Goal: Task Accomplishment & Management: Use online tool/utility

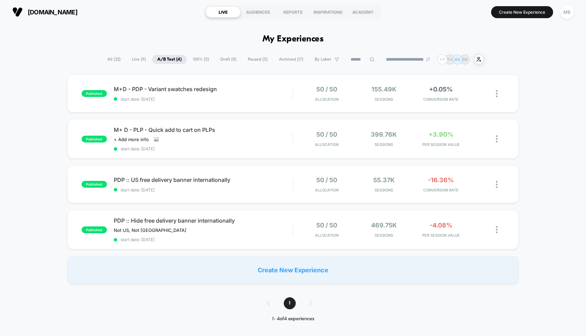
click at [201, 59] on span "100% ( 5 )" at bounding box center [201, 59] width 26 height 9
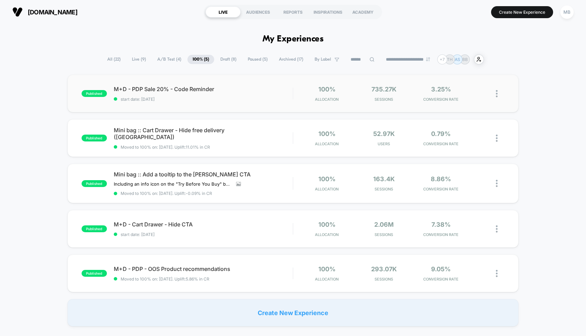
click at [281, 102] on div "published M+D - PDP Sale 20% - Code Reminder start date: [DATE] 100% Allocation…" at bounding box center [293, 94] width 451 height 38
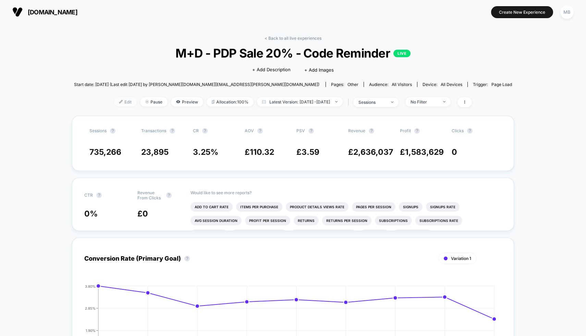
click at [114, 100] on span "Edit" at bounding box center [125, 101] width 23 height 9
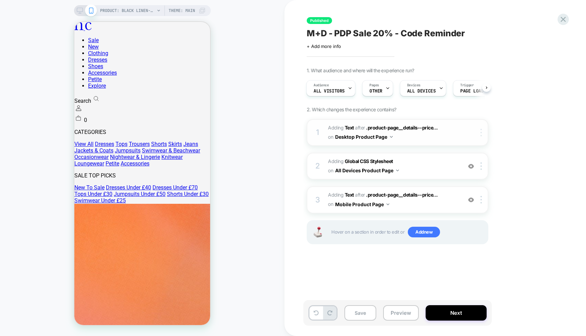
click at [483, 129] on div at bounding box center [482, 133] width 11 height 8
click at [412, 168] on span "Adding Global CSS Stylesheet on All Devices Product Page" at bounding box center [393, 166] width 131 height 19
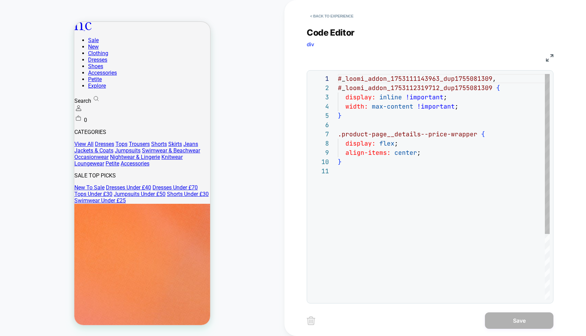
scroll to position [93, 0]
click at [336, 17] on button "< Back to experience" at bounding box center [332, 16] width 50 height 11
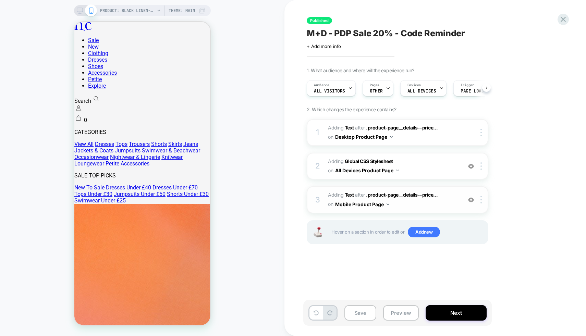
scroll to position [0, 0]
click at [481, 201] on img at bounding box center [481, 200] width 1 height 8
click at [398, 197] on span ".product-page__details--price..." at bounding box center [402, 195] width 72 height 6
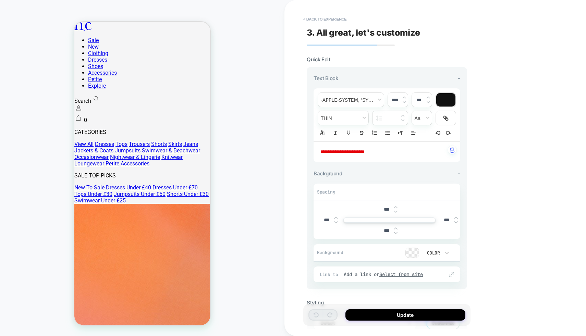
scroll to position [83, 0]
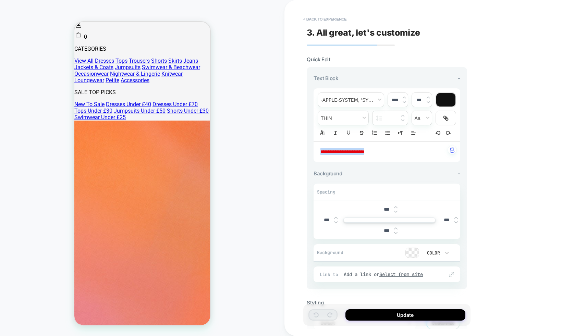
drag, startPoint x: 388, startPoint y: 150, endPoint x: 313, endPoint y: 150, distance: 75.4
click at [313, 150] on div "**********" at bounding box center [387, 178] width 160 height 222
type input "****"
type input "******"
drag, startPoint x: 429, startPoint y: 149, endPoint x: 318, endPoint y: 147, distance: 111.1
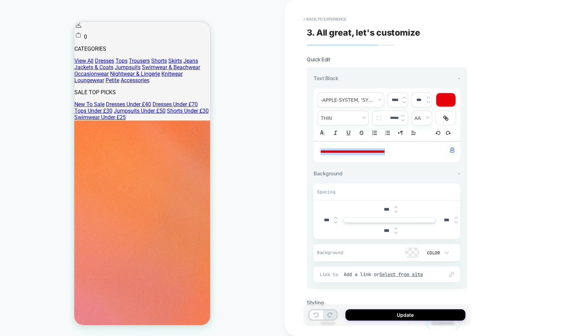
click at [318, 147] on div "**********" at bounding box center [387, 152] width 147 height 21
click at [405, 103] on div "****" at bounding box center [398, 100] width 20 height 14
click at [405, 101] on img at bounding box center [404, 102] width 3 height 3
click at [404, 96] on img at bounding box center [404, 97] width 3 height 3
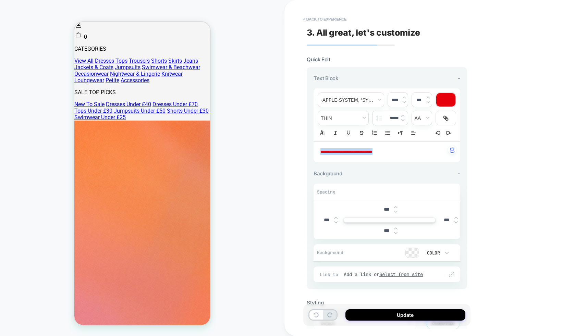
type input "****"
click at [368, 307] on button "Update" at bounding box center [406, 315] width 120 height 11
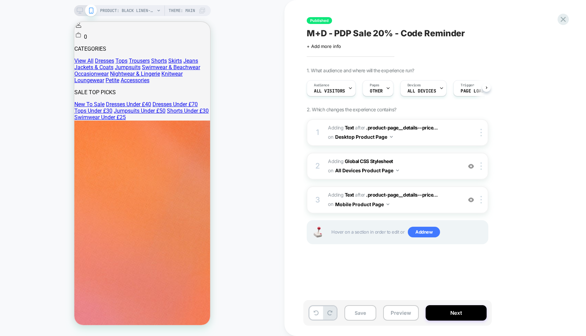
scroll to position [0, 0]
click at [82, 9] on icon at bounding box center [80, 11] width 6 height 6
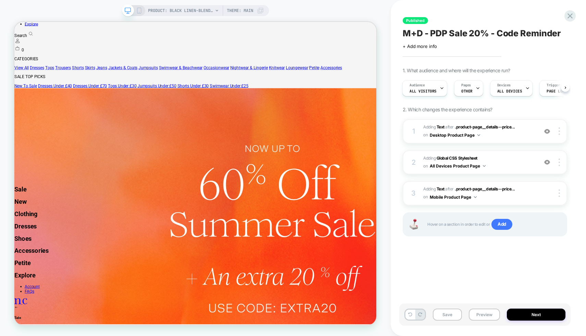
scroll to position [34, 0]
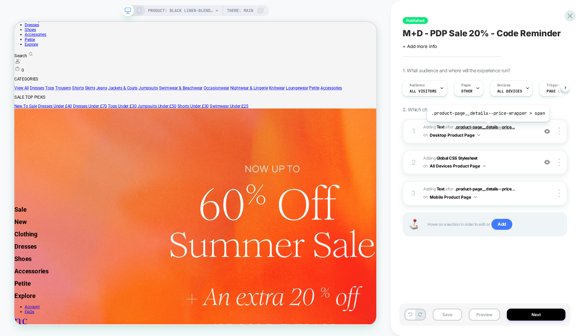
click at [487, 127] on span ".product-page__details--price..." at bounding box center [485, 126] width 60 height 5
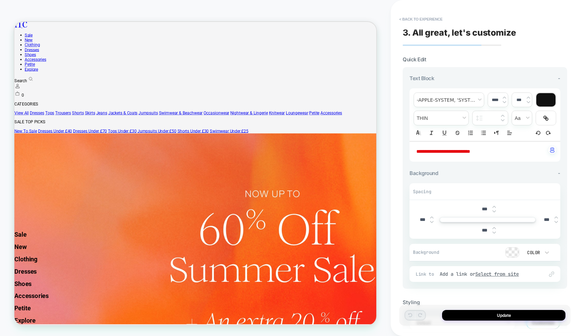
scroll to position [0, 0]
drag, startPoint x: 506, startPoint y: 150, endPoint x: 408, endPoint y: 149, distance: 98.0
click at [408, 149] on div "**********" at bounding box center [485, 178] width 165 height 222
type input "******"
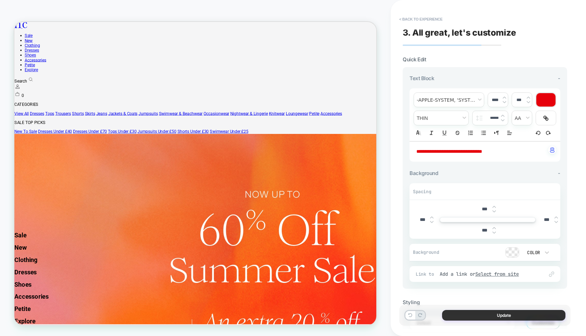
click at [492, 307] on button "Update" at bounding box center [503, 315] width 123 height 11
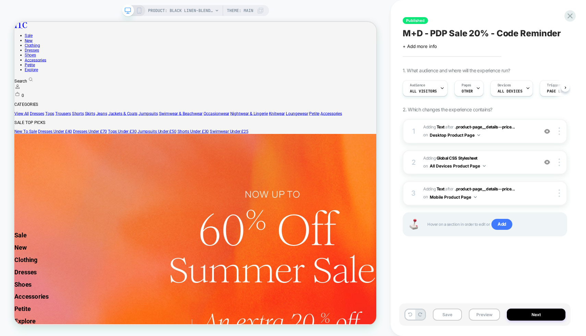
scroll to position [0, 0]
click at [455, 307] on button "Save" at bounding box center [447, 315] width 29 height 12
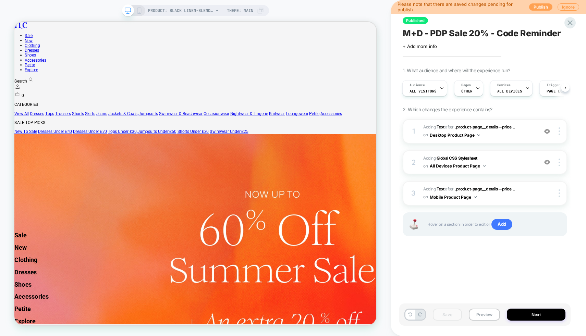
click at [543, 8] on button "Publish" at bounding box center [540, 6] width 23 height 7
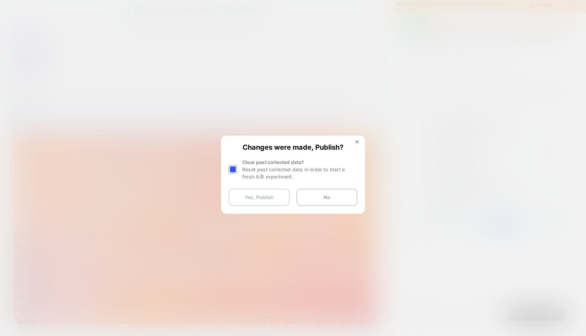
click at [275, 194] on button "Yes, Publish" at bounding box center [259, 197] width 61 height 17
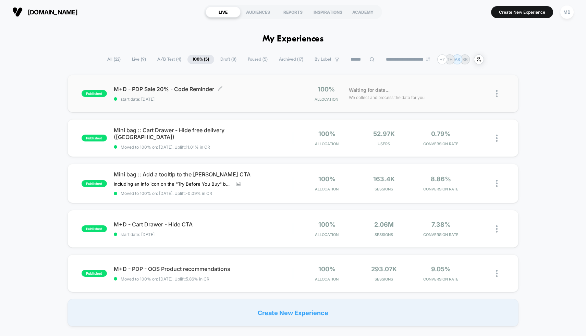
click at [177, 86] on span "M+D - PDP Sale 20% - Code Reminder Click to edit experience details" at bounding box center [203, 89] width 179 height 7
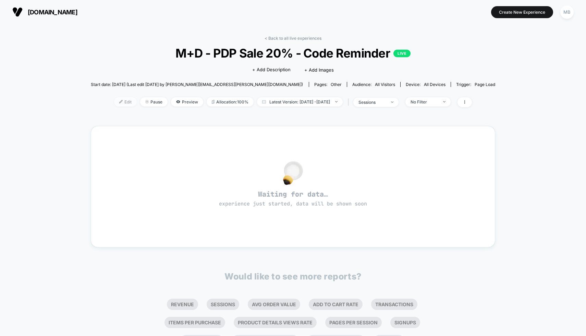
click at [119, 101] on img at bounding box center [120, 101] width 3 height 3
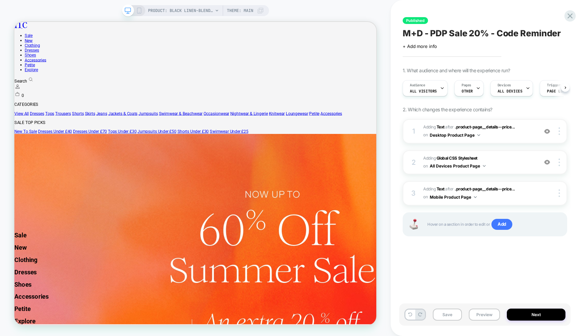
scroll to position [0, 0]
click at [472, 87] on div "Pages OTHER" at bounding box center [467, 88] width 25 height 15
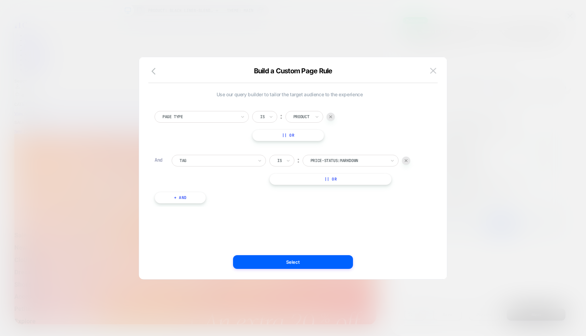
click at [408, 160] on div at bounding box center [406, 161] width 8 height 8
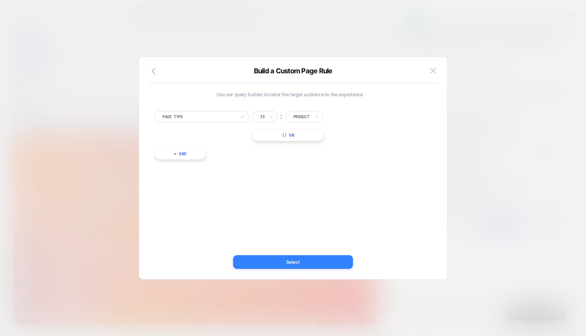
click at [314, 261] on button "Select" at bounding box center [293, 262] width 120 height 14
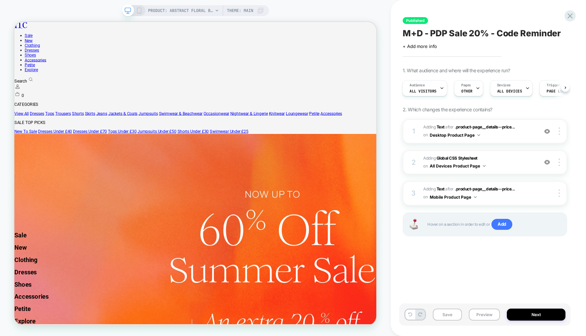
scroll to position [0, 1]
click at [445, 307] on button "Save" at bounding box center [447, 315] width 29 height 12
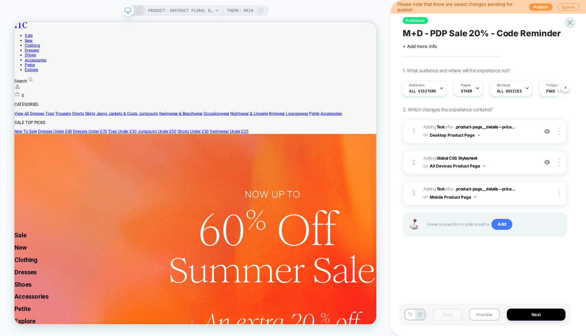
scroll to position [0, 0]
click at [544, 7] on button "Publish" at bounding box center [540, 6] width 23 height 7
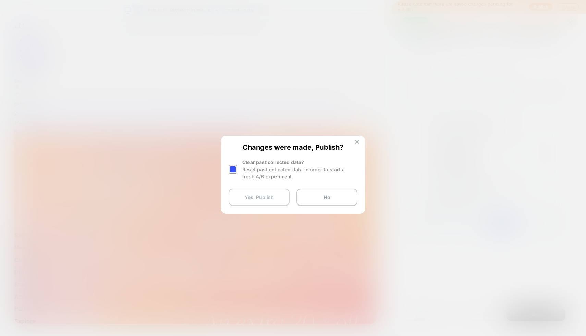
click at [270, 194] on button "Yes, Publish" at bounding box center [259, 197] width 61 height 17
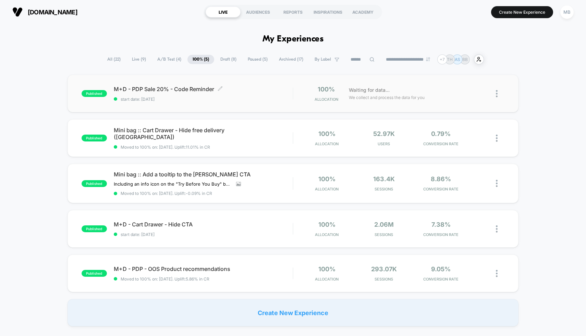
click at [161, 86] on span "M+D - PDP Sale 20% - Code Reminder Click to edit experience details" at bounding box center [203, 89] width 179 height 7
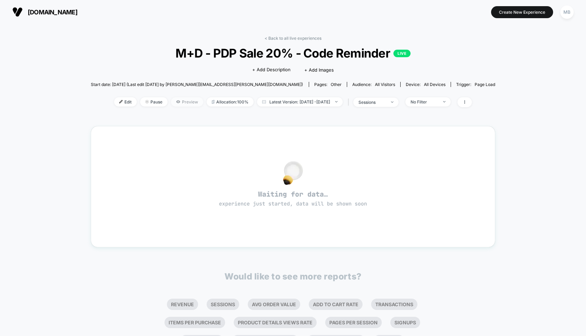
click at [173, 100] on span "Preview" at bounding box center [187, 101] width 32 height 9
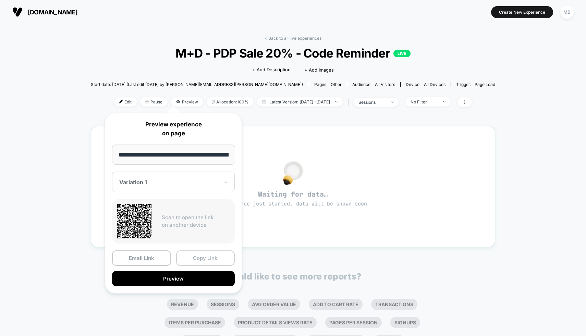
click at [200, 258] on button "Copy Link" at bounding box center [205, 258] width 59 height 15
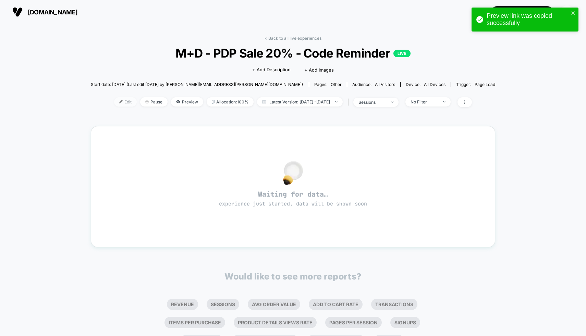
click at [114, 102] on span "Edit" at bounding box center [125, 101] width 23 height 9
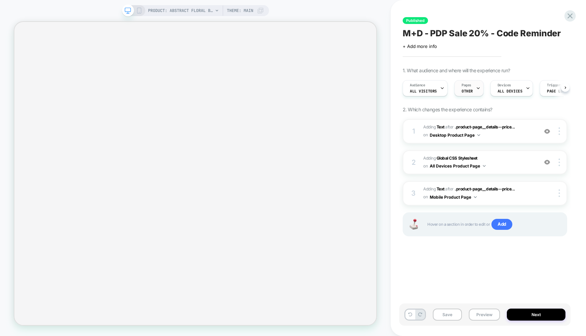
scroll to position [0, 0]
click at [463, 89] on span "OTHER" at bounding box center [466, 91] width 11 height 5
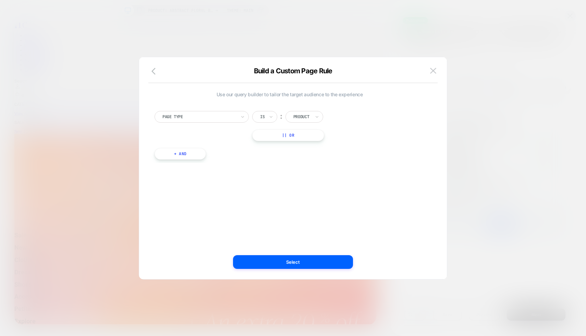
scroll to position [0, 0]
click at [434, 71] on img at bounding box center [433, 71] width 6 height 6
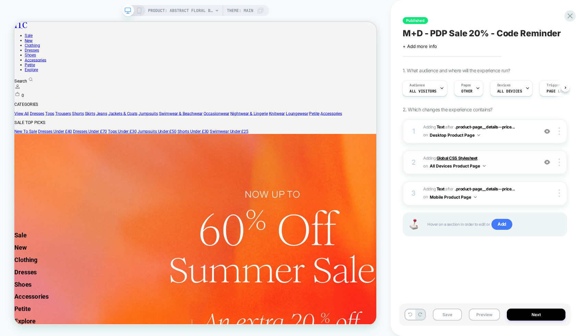
click at [472, 156] on b "Global CSS Stylesheet" at bounding box center [457, 158] width 41 height 5
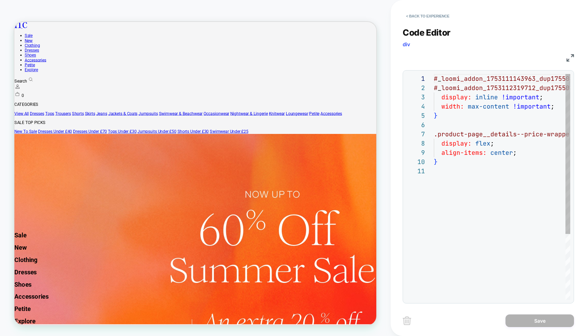
scroll to position [93, 0]
click at [431, 17] on button "< Back to experience" at bounding box center [428, 16] width 50 height 11
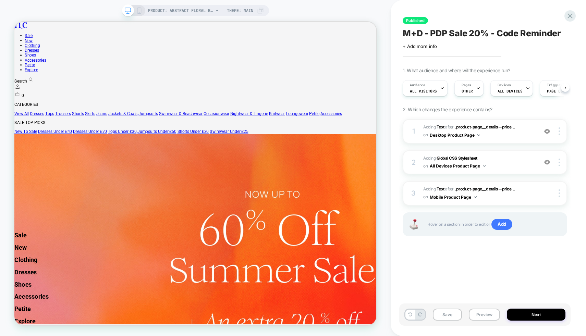
scroll to position [0, 0]
click at [439, 189] on b "Text" at bounding box center [441, 188] width 8 height 5
click at [482, 128] on span ".product-page__details--price..." at bounding box center [485, 126] width 60 height 5
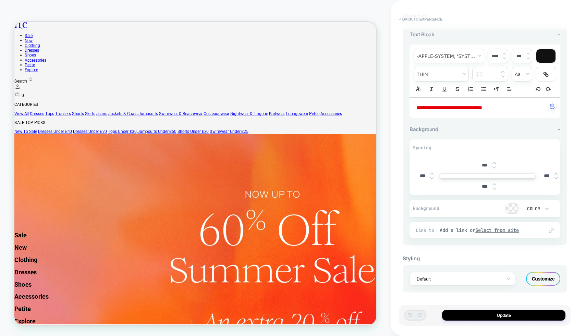
scroll to position [0, 0]
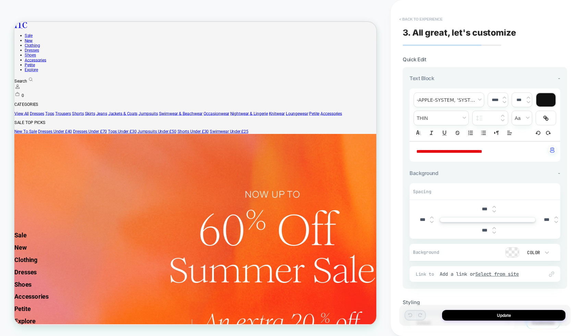
click at [425, 17] on button "< Back to experience" at bounding box center [421, 19] width 50 height 11
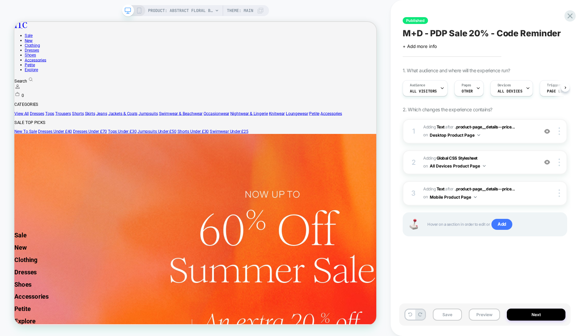
scroll to position [0, 0]
click at [470, 157] on b "Global CSS Stylesheet" at bounding box center [457, 158] width 41 height 5
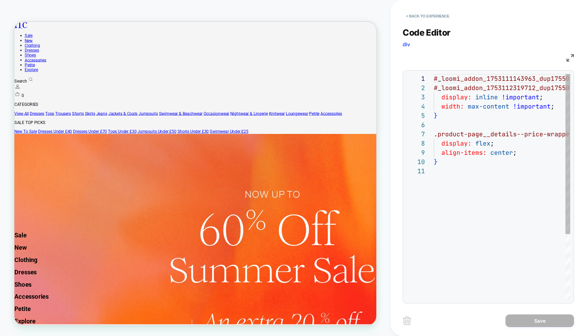
scroll to position [93, 0]
click at [572, 52] on div "CSS" at bounding box center [488, 57] width 171 height 12
click at [572, 58] on img at bounding box center [571, 58] width 8 height 8
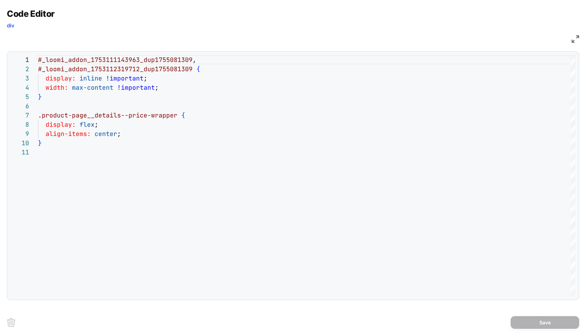
click at [574, 40] on img at bounding box center [576, 39] width 8 height 8
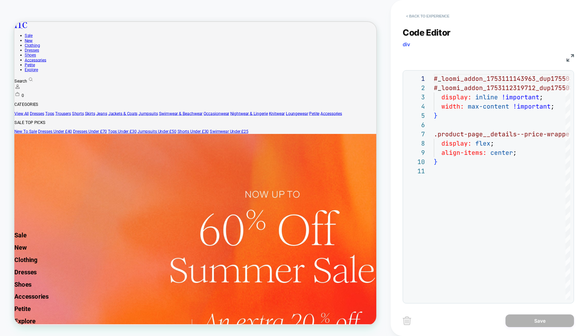
click at [442, 15] on button "< Back to experience" at bounding box center [428, 16] width 50 height 11
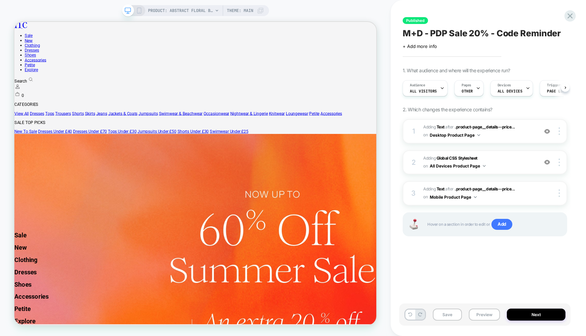
scroll to position [0, 0]
click at [550, 164] on img at bounding box center [547, 162] width 6 height 6
click at [492, 128] on span ".product-page__details--price..." at bounding box center [485, 126] width 60 height 5
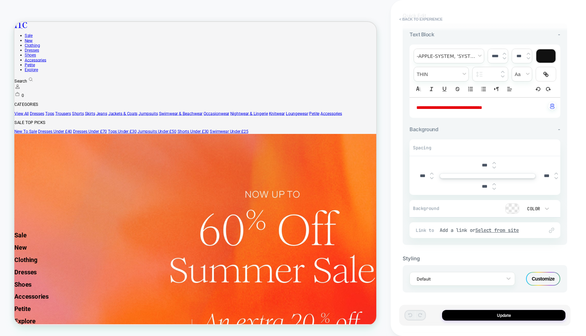
scroll to position [0, 0]
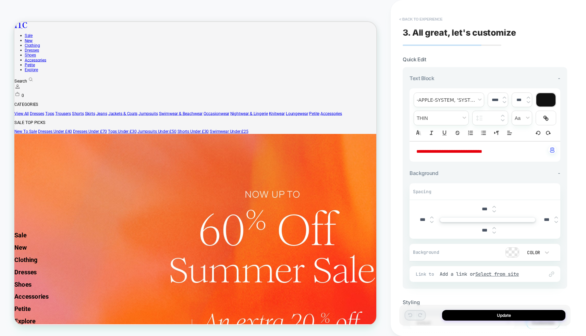
click at [428, 17] on button "< Back to experience" at bounding box center [421, 19] width 50 height 11
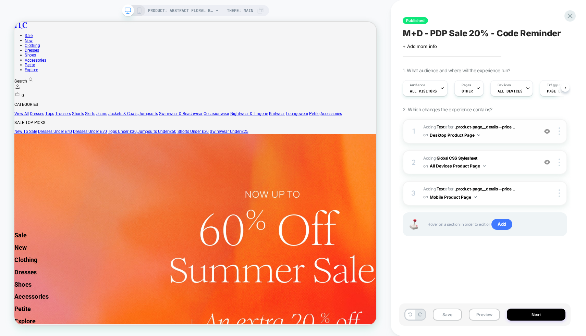
scroll to position [0, 0]
click at [464, 156] on b "Global CSS Stylesheet" at bounding box center [457, 158] width 41 height 5
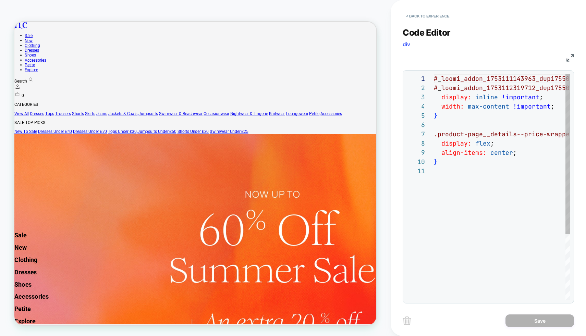
scroll to position [93, 0]
click at [440, 12] on button "< Back to experience" at bounding box center [428, 16] width 50 height 11
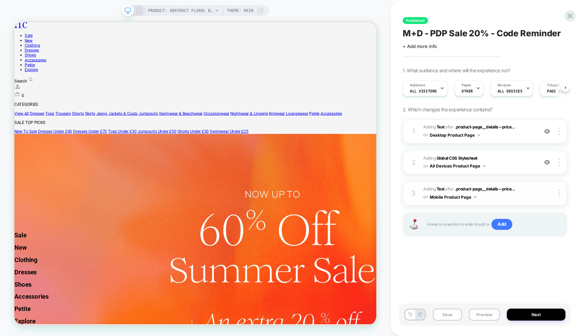
scroll to position [0, 0]
click at [137, 10] on icon at bounding box center [139, 11] width 6 height 6
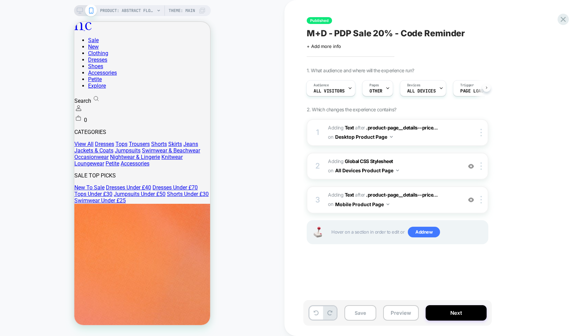
scroll to position [0, 31]
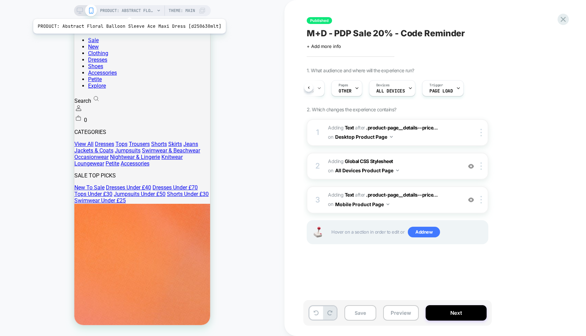
click at [127, 10] on span "PRODUCT: Abstract Floral Balloon Sleeve Ace Maxi Dress [d250630mlt]" at bounding box center [127, 10] width 55 height 11
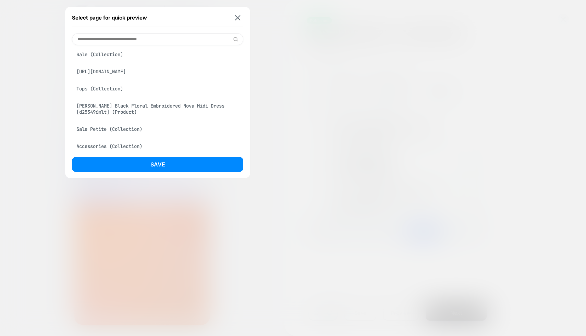
scroll to position [101, 0]
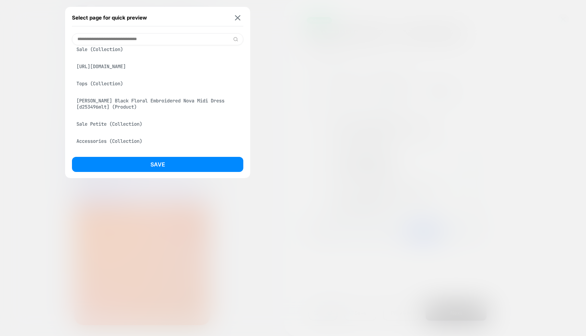
click at [123, 105] on div "[PERSON_NAME] Black Floral Embroidered Nova Midi Dress [d253496mlt] (Product)" at bounding box center [157, 103] width 171 height 19
click at [128, 141] on div "Accessories (Collection)" at bounding box center [157, 141] width 171 height 13
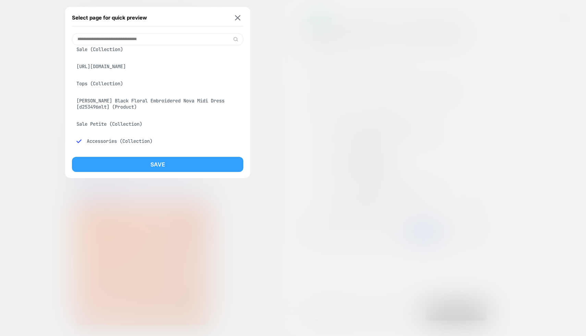
click at [138, 163] on button "Save" at bounding box center [157, 164] width 171 height 15
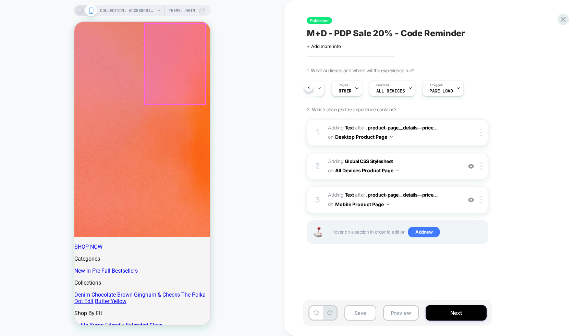
scroll to position [0, 0]
click at [179, 63] on div at bounding box center [175, 64] width 60 height 81
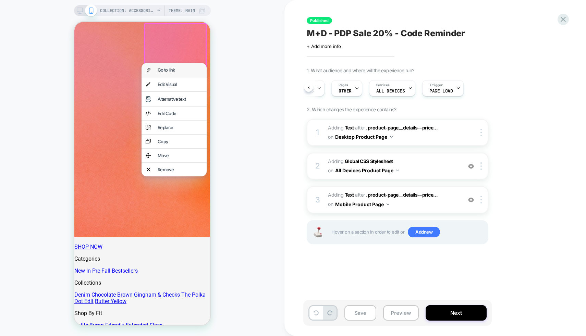
click at [177, 70] on div "Go to link" at bounding box center [180, 69] width 45 height 5
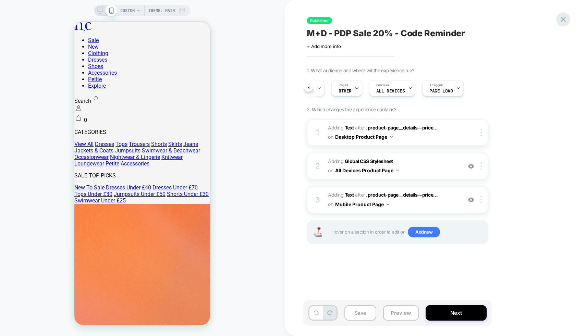
click at [563, 19] on icon at bounding box center [563, 19] width 9 height 9
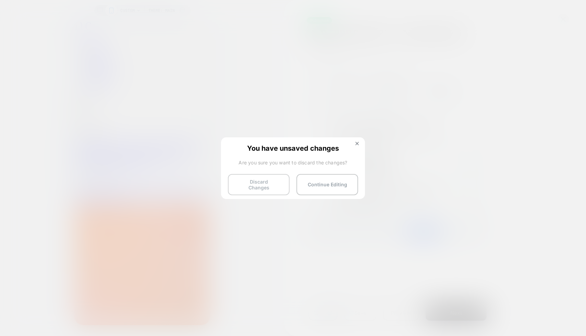
click at [287, 179] on button "Discard Changes" at bounding box center [259, 184] width 62 height 21
